Goal: Information Seeking & Learning: Find specific fact

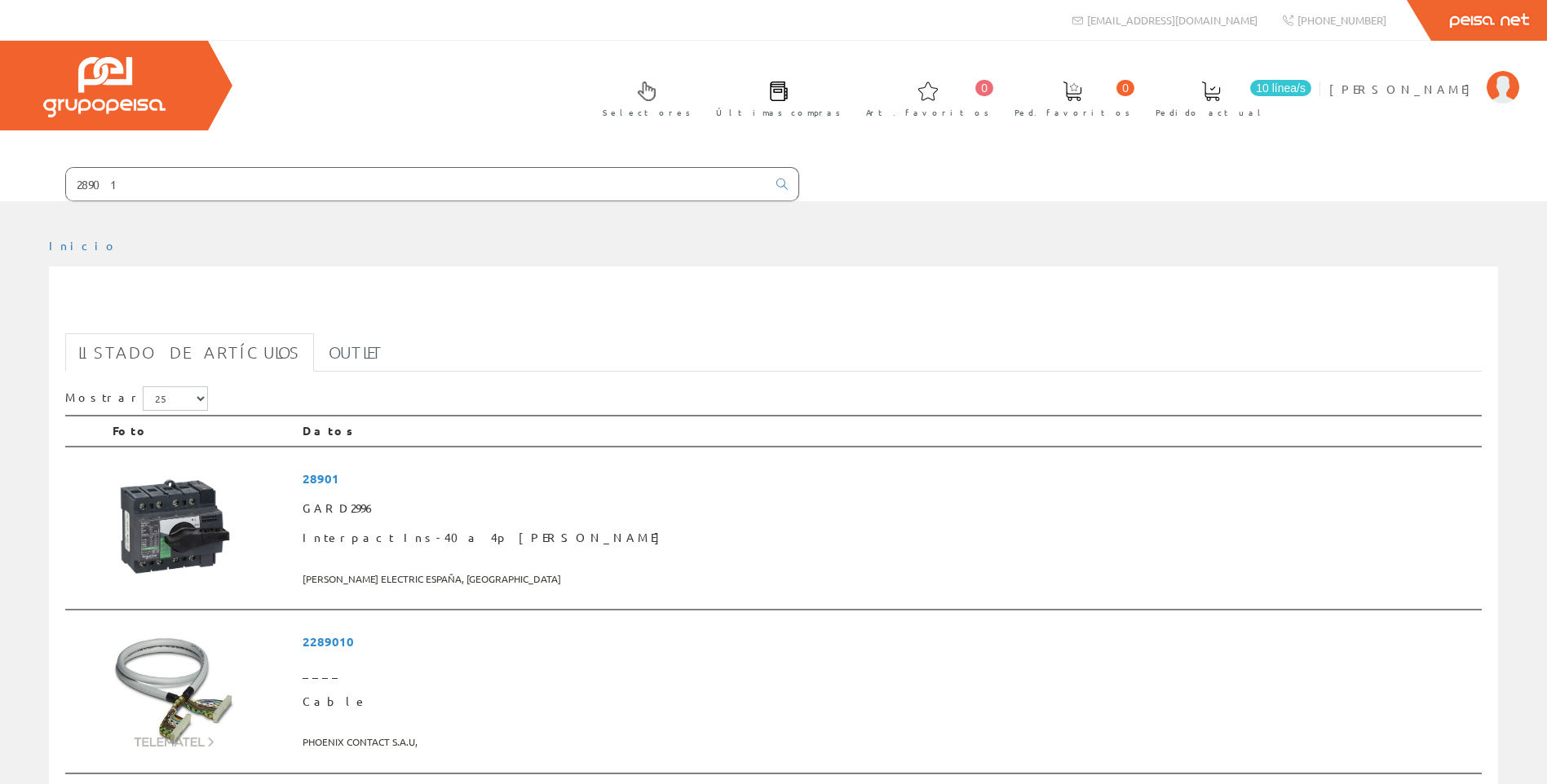
click at [63, 183] on form "28901" at bounding box center [399, 184] width 799 height 34
type input "LC1E0610M7"
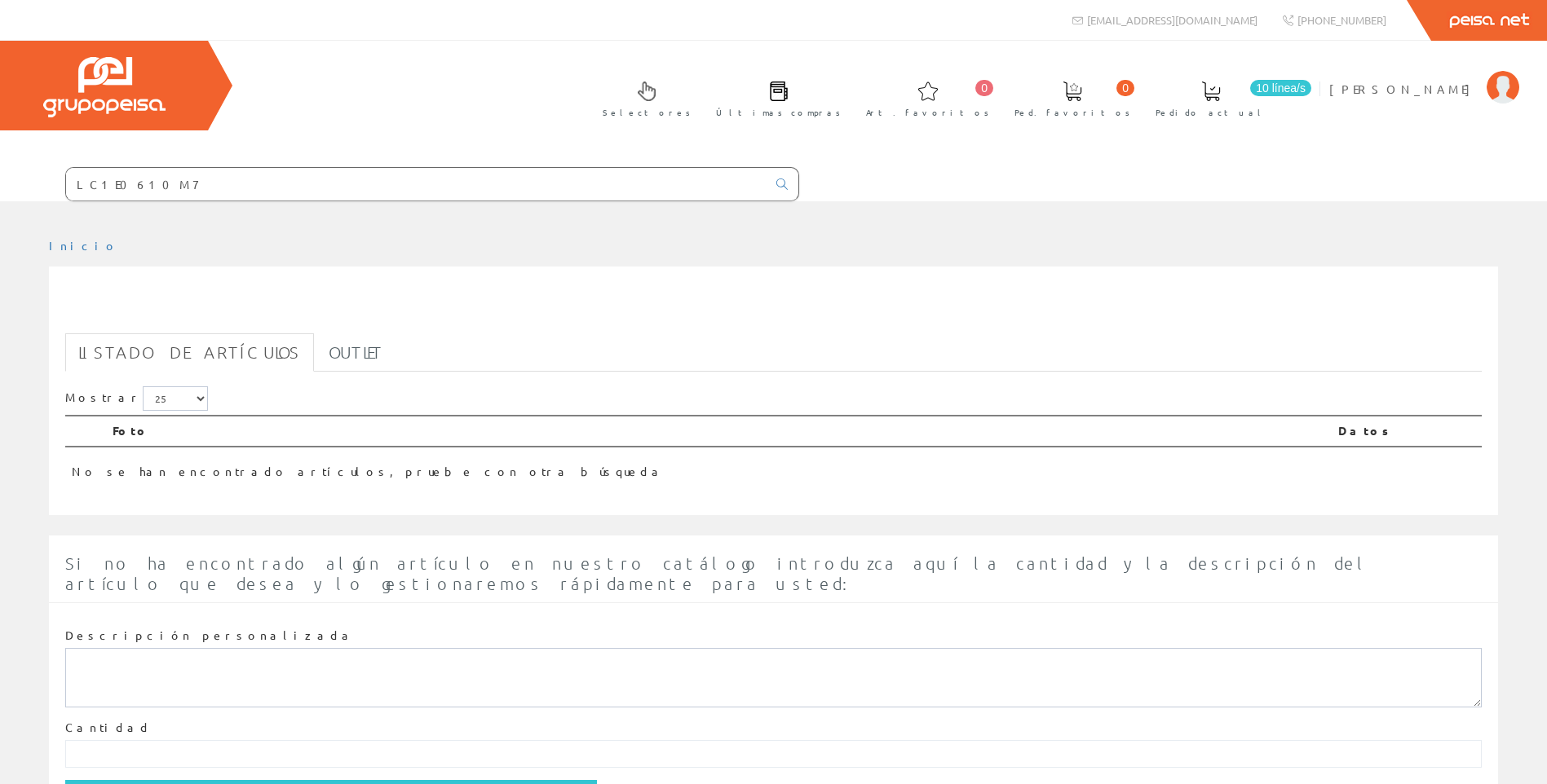
drag, startPoint x: 471, startPoint y: 167, endPoint x: 338, endPoint y: 179, distance: 133.5
click at [339, 179] on div "LC1E0610M7" at bounding box center [432, 184] width 734 height 34
drag, startPoint x: 304, startPoint y: 179, endPoint x: 56, endPoint y: 179, distance: 248.0
click at [56, 179] on form "LC1E0610M7" at bounding box center [399, 184] width 799 height 34
paste input "28901"
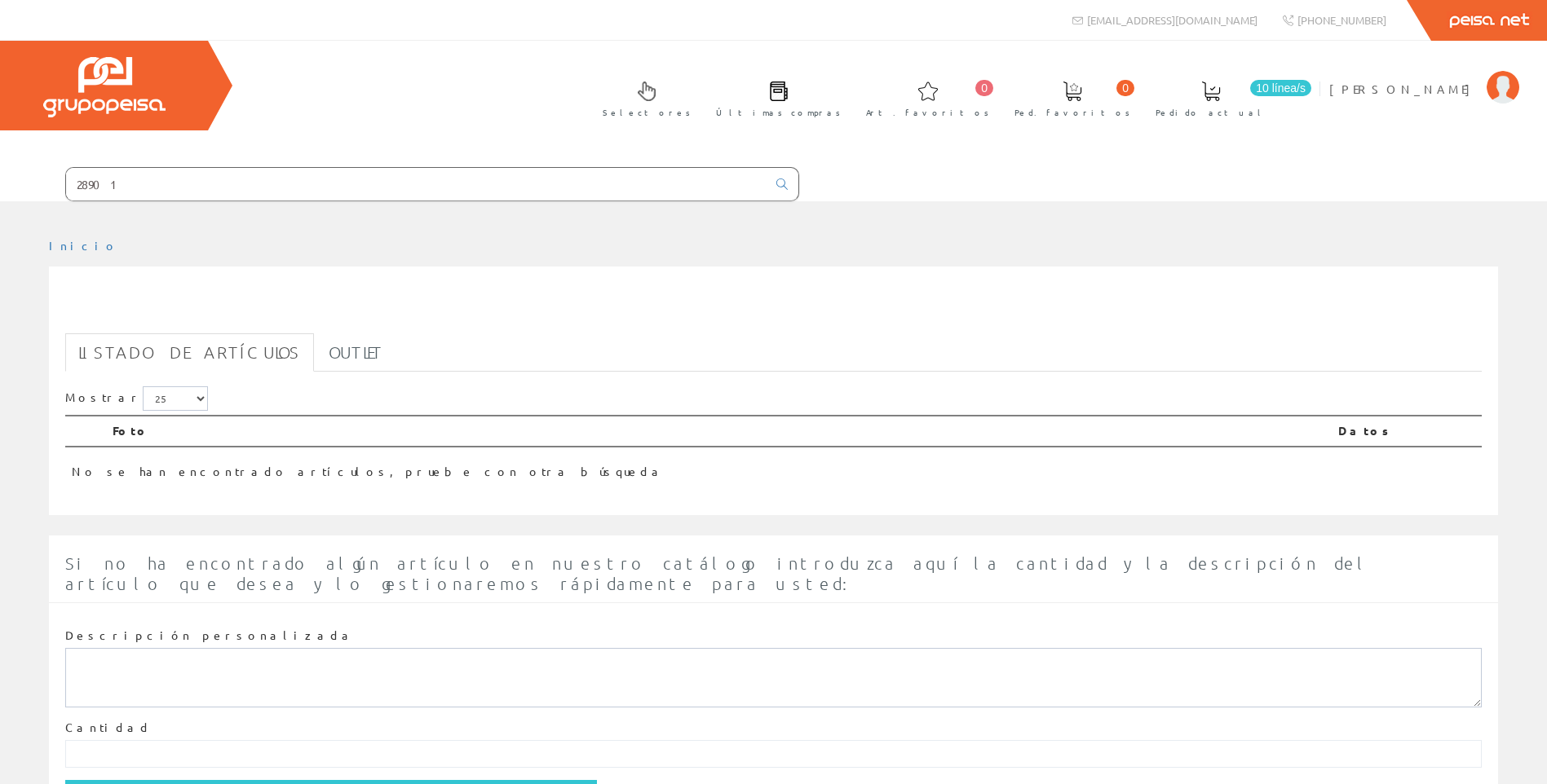
type input "28901"
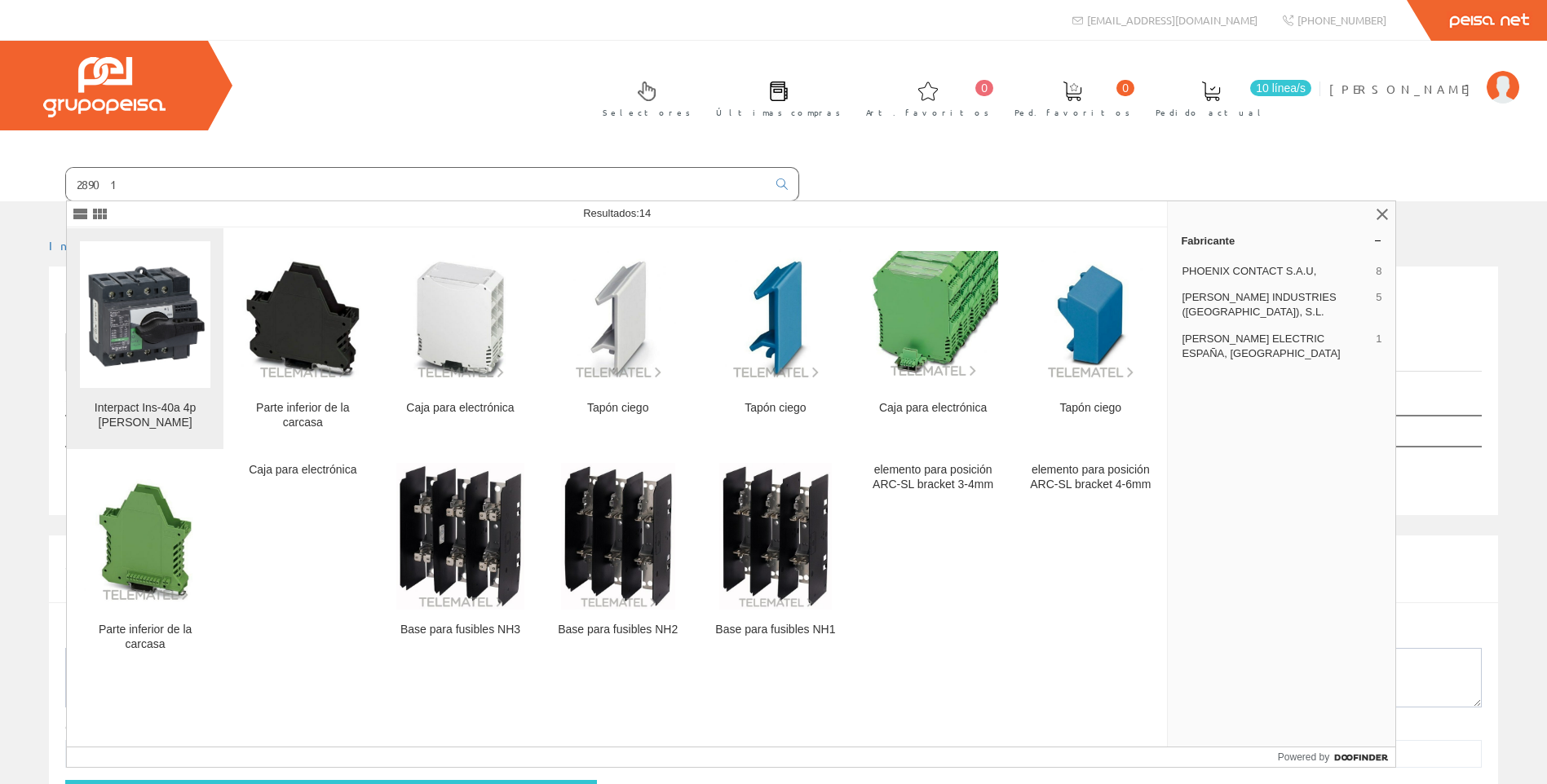
click at [118, 347] on img at bounding box center [145, 314] width 130 height 130
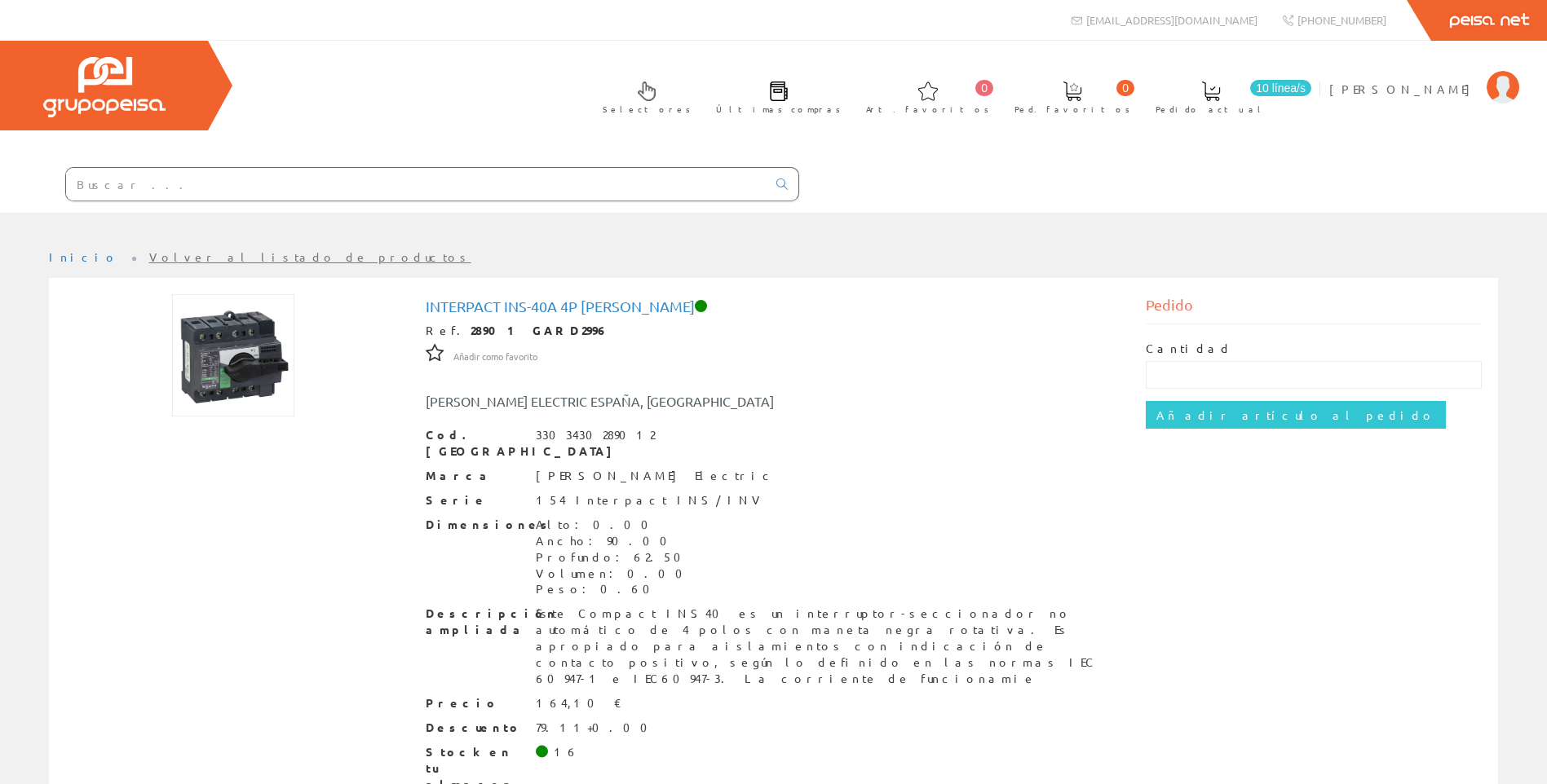
click at [269, 206] on div at bounding box center [399, 185] width 799 height 56
click at [270, 189] on input "text" at bounding box center [417, 184] width 700 height 32
paste input "M9R11240"
type input "M9R11240"
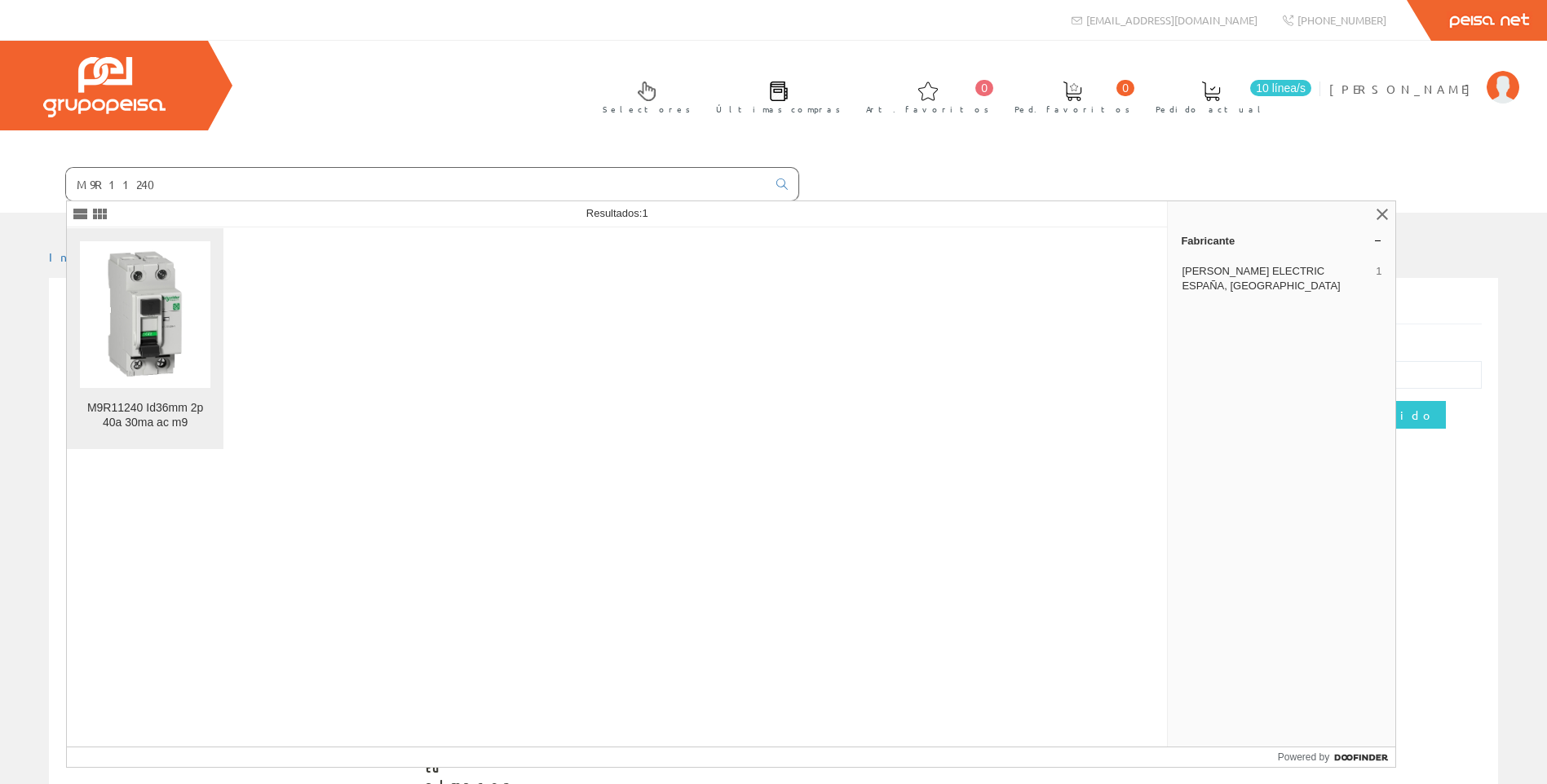
click at [169, 372] on img at bounding box center [145, 314] width 130 height 130
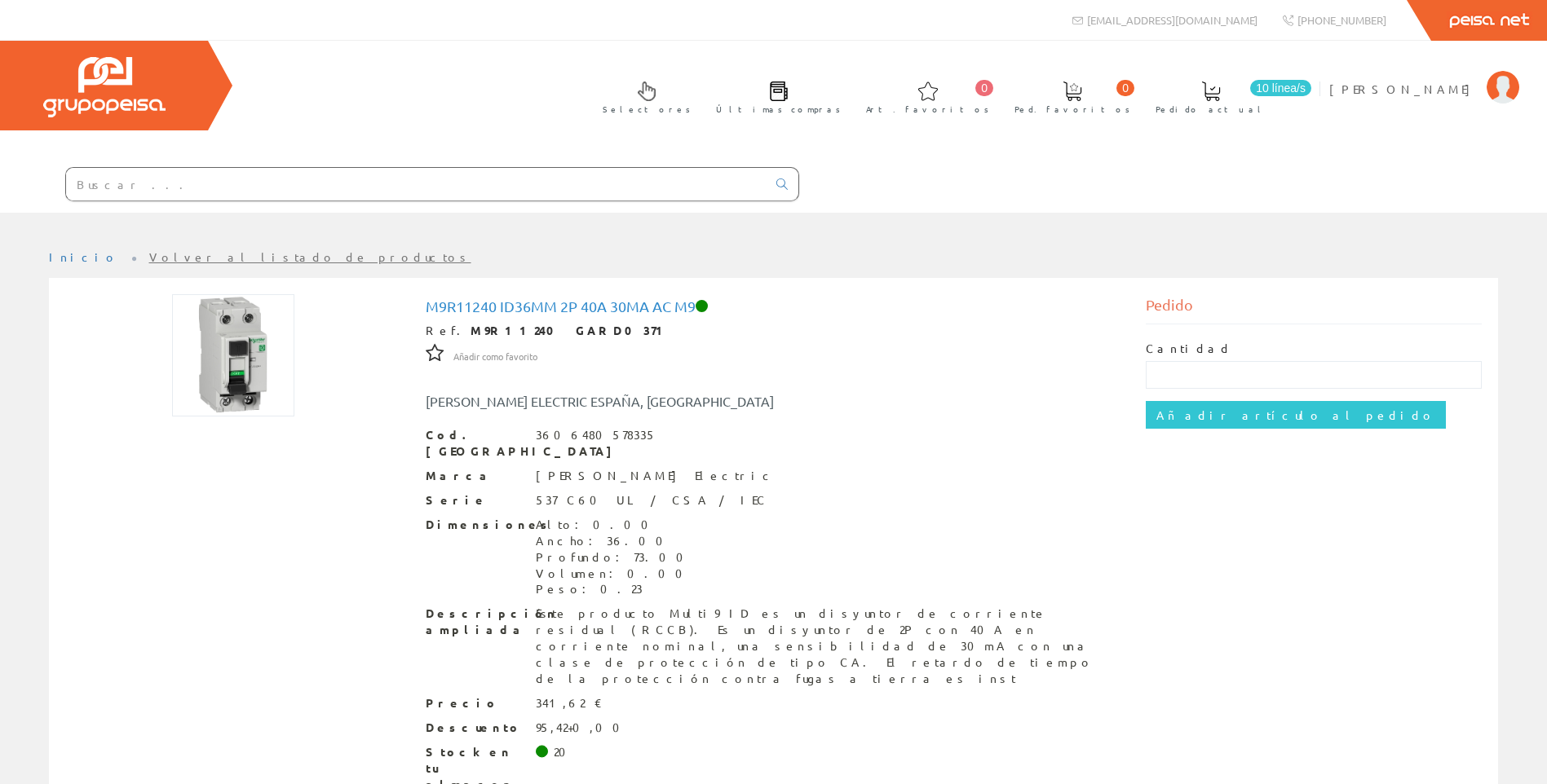
click at [302, 178] on input "text" at bounding box center [417, 184] width 700 height 32
paste input "M9R14440"
type input "M9R14440"
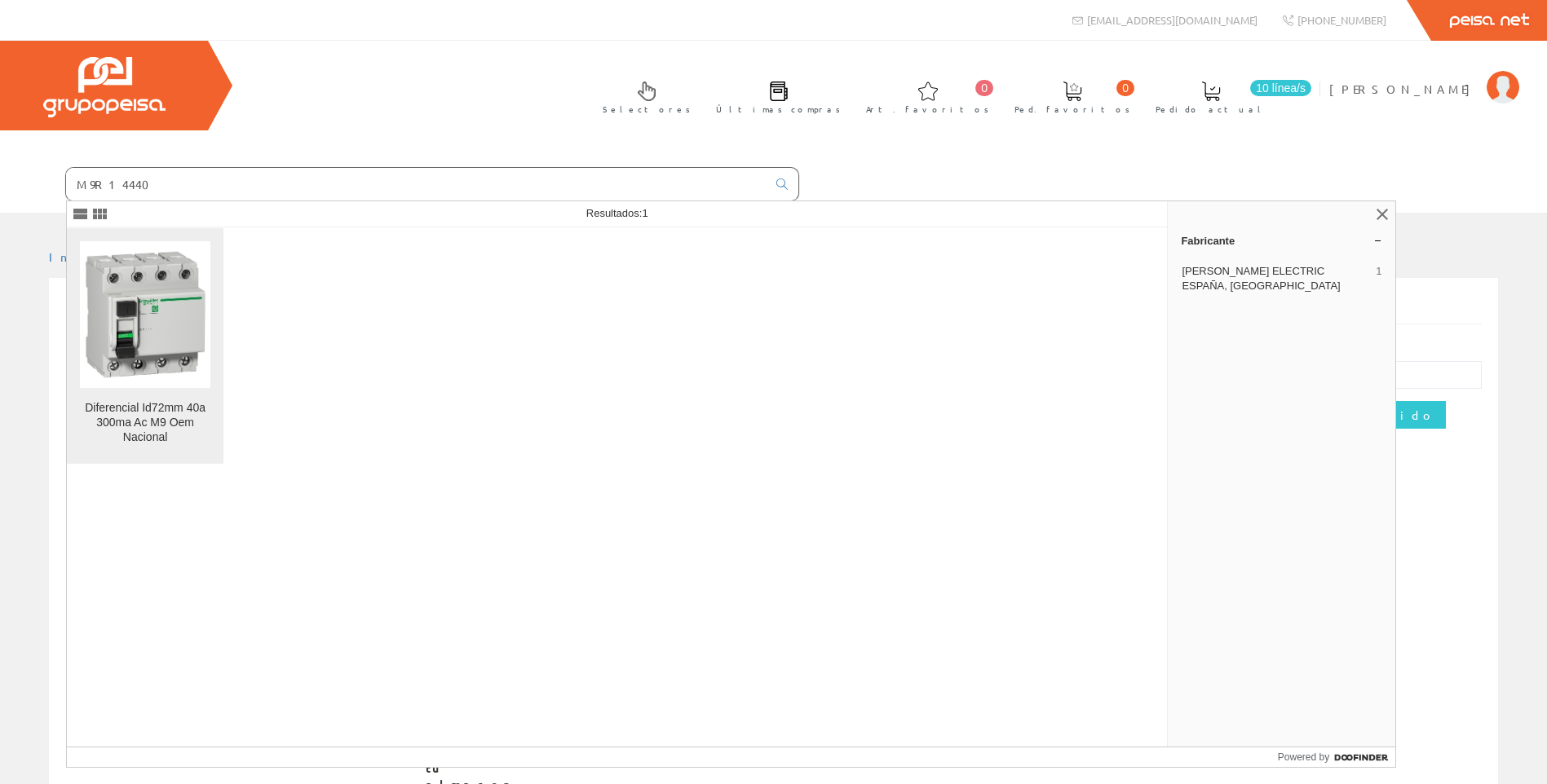
click at [172, 336] on img at bounding box center [145, 314] width 130 height 130
